Goal: Communication & Community: Answer question/provide support

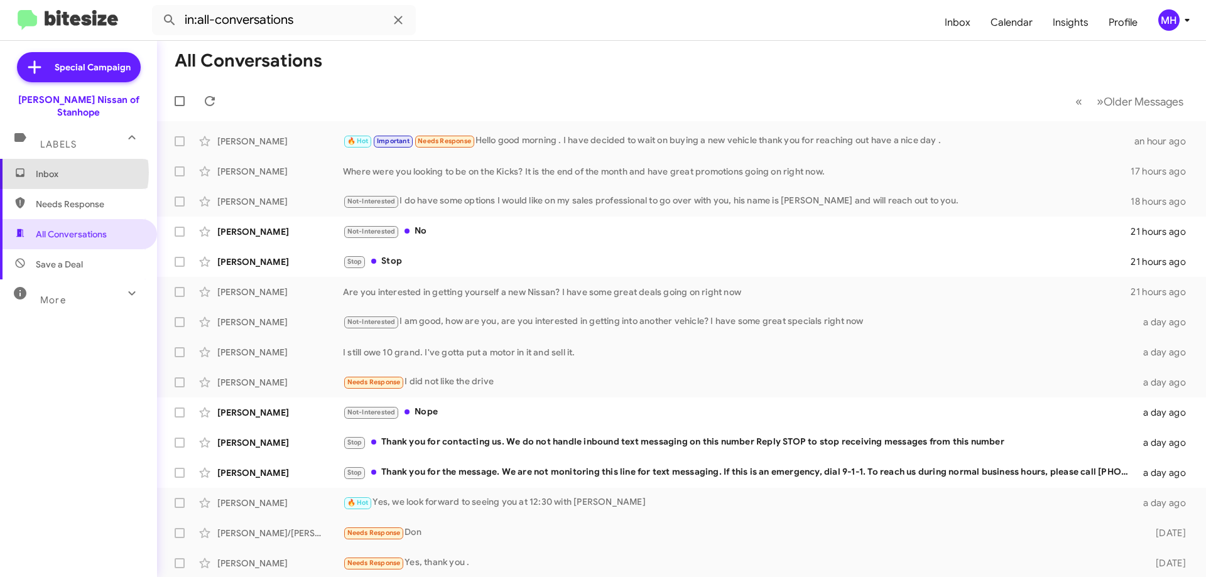
click at [62, 168] on span "Inbox" at bounding box center [89, 174] width 107 height 13
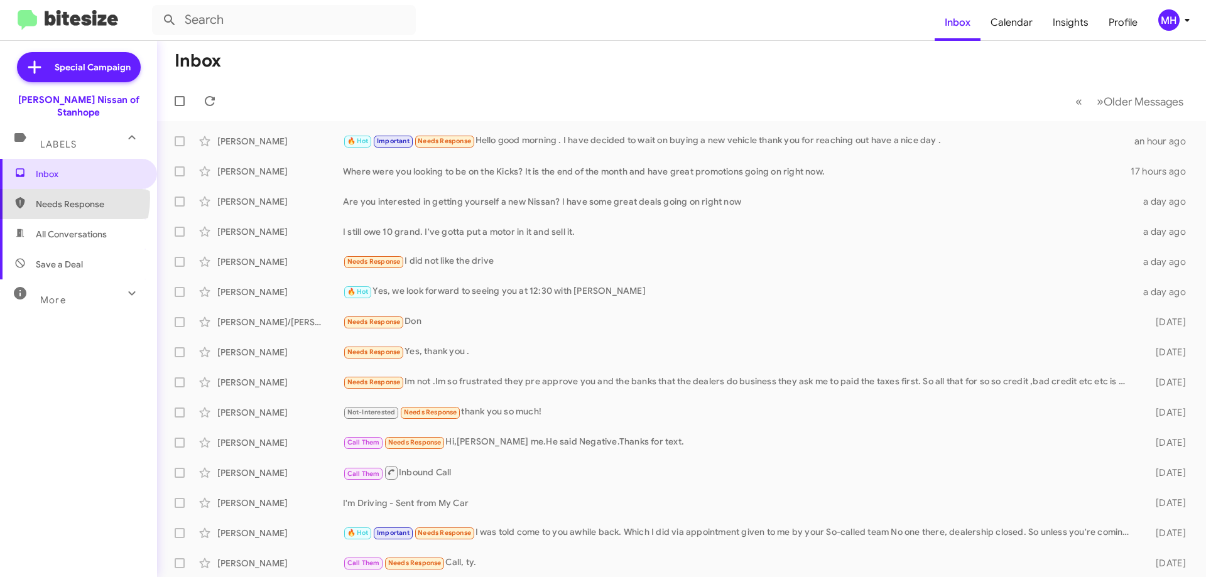
click at [53, 198] on span "Needs Response" at bounding box center [89, 204] width 107 height 13
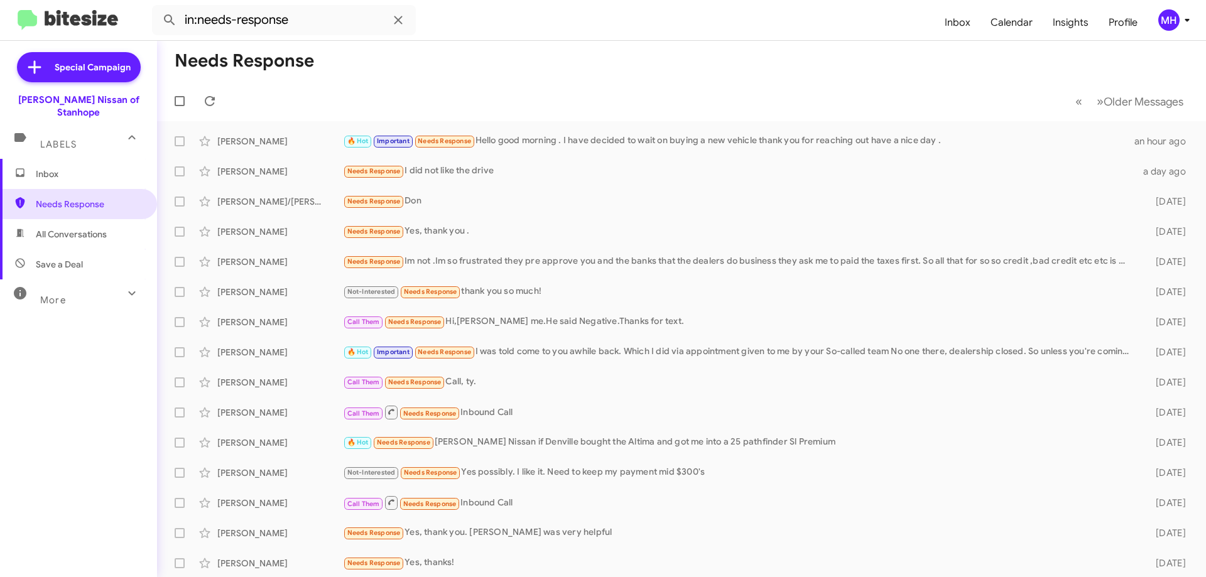
click at [55, 228] on span "All Conversations" at bounding box center [71, 234] width 71 height 13
type input "in:all-conversations"
